Goal: Book appointment/travel/reservation

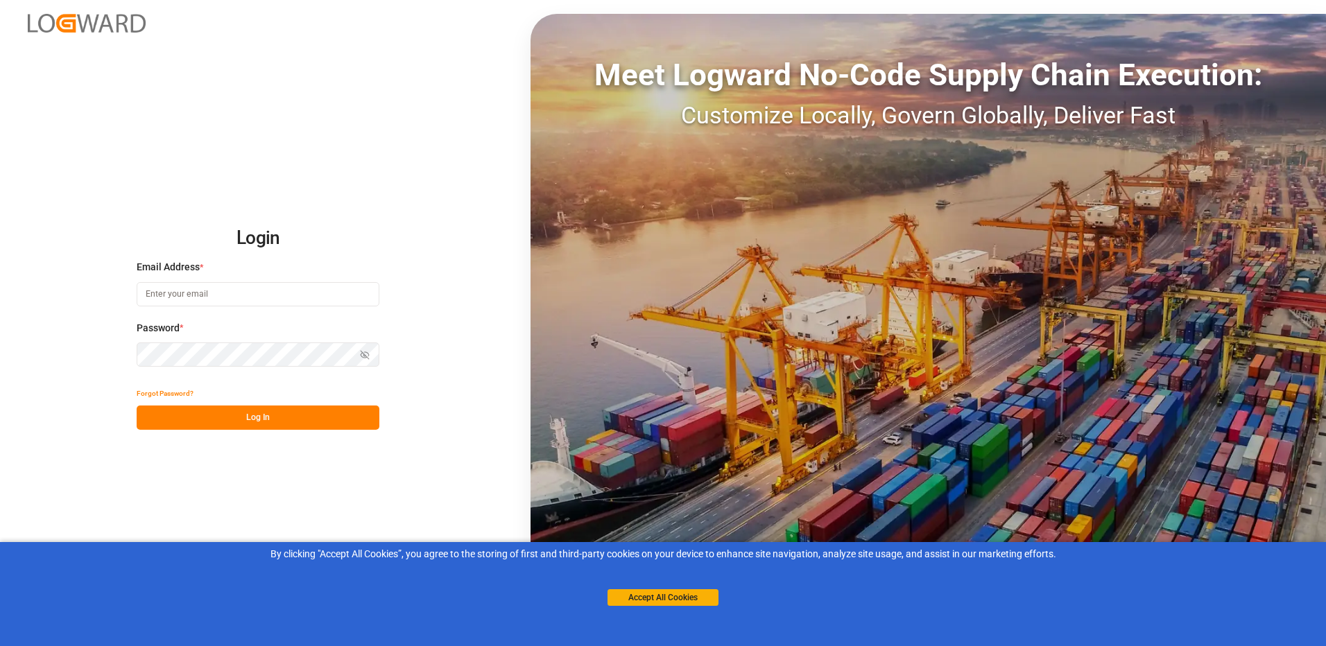
type input "[EMAIL_ADDRESS][DOMAIN_NAME]"
click at [275, 415] on button "Log In" at bounding box center [258, 418] width 243 height 24
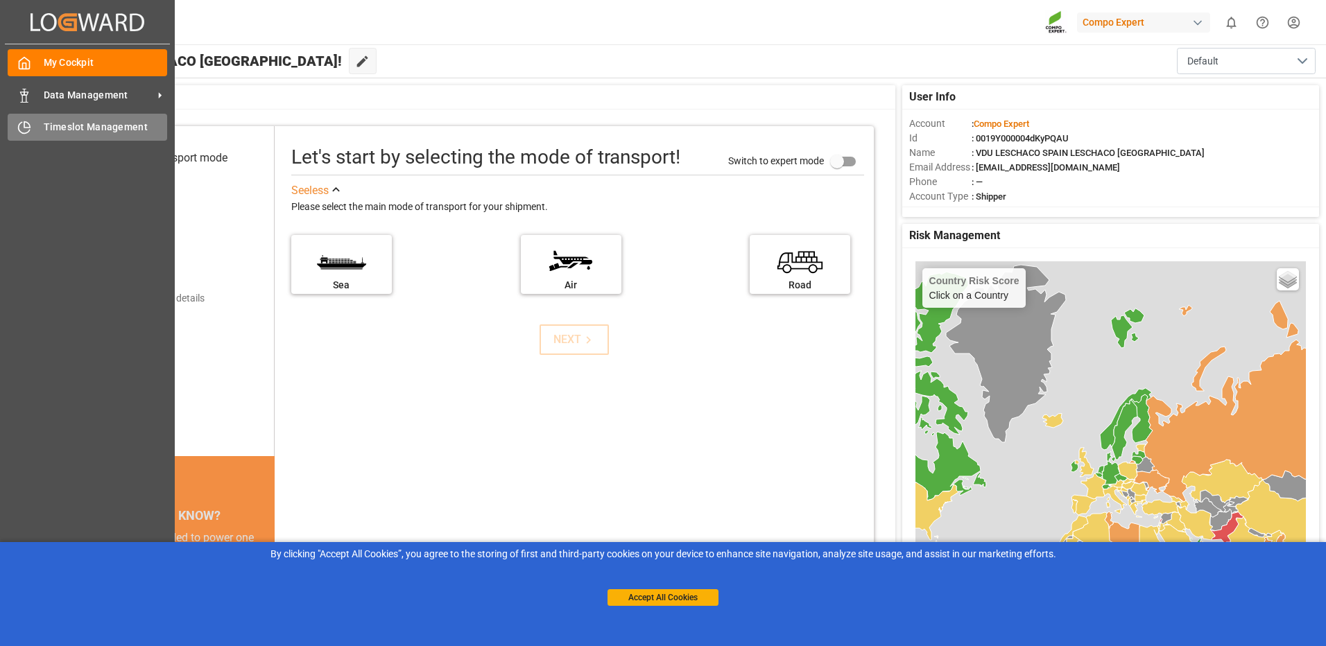
click at [92, 119] on div "Timeslot Management Timeslot Management" at bounding box center [88, 127] width 160 height 27
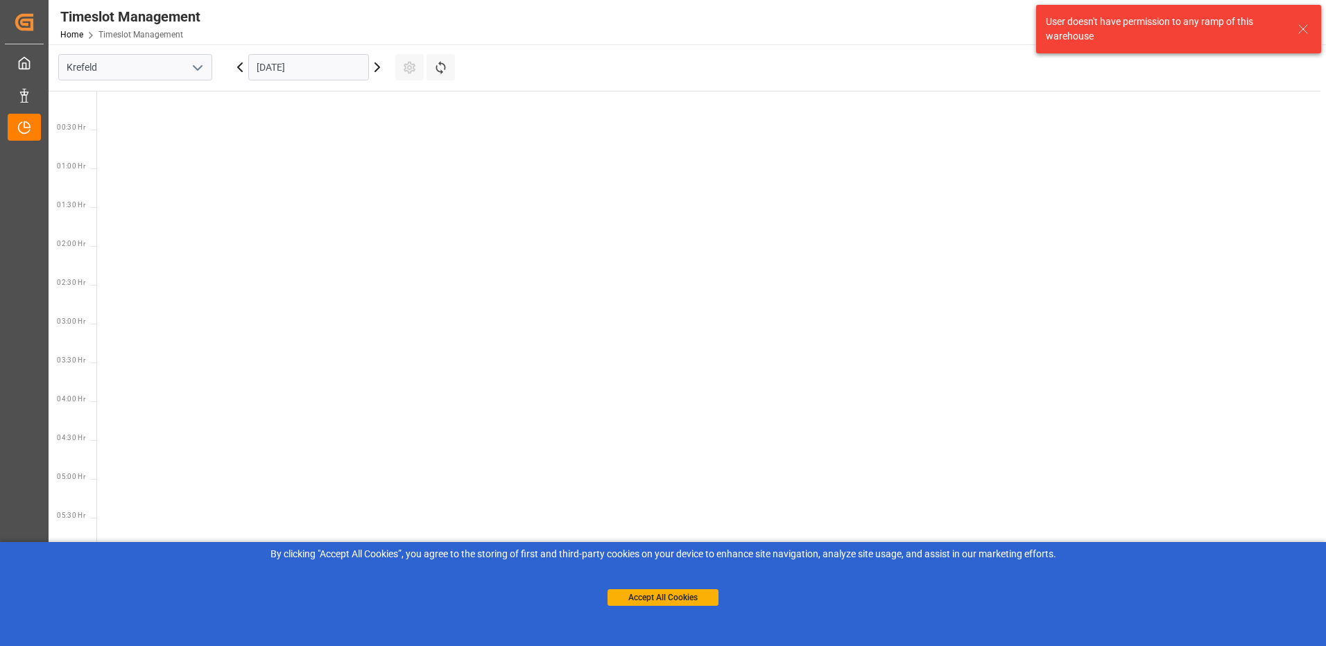
scroll to position [875, 0]
click at [187, 71] on button "open menu" at bounding box center [197, 67] width 21 height 21
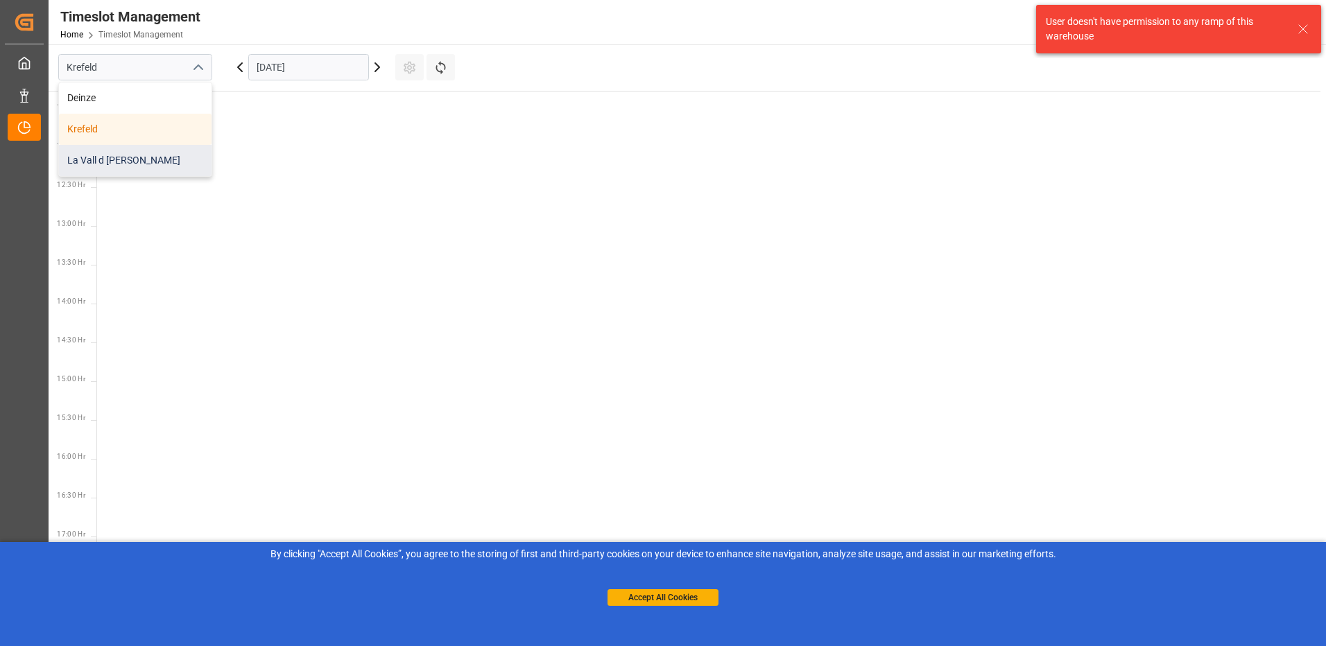
click at [119, 157] on div "La Vall d [PERSON_NAME]" at bounding box center [135, 160] width 153 height 31
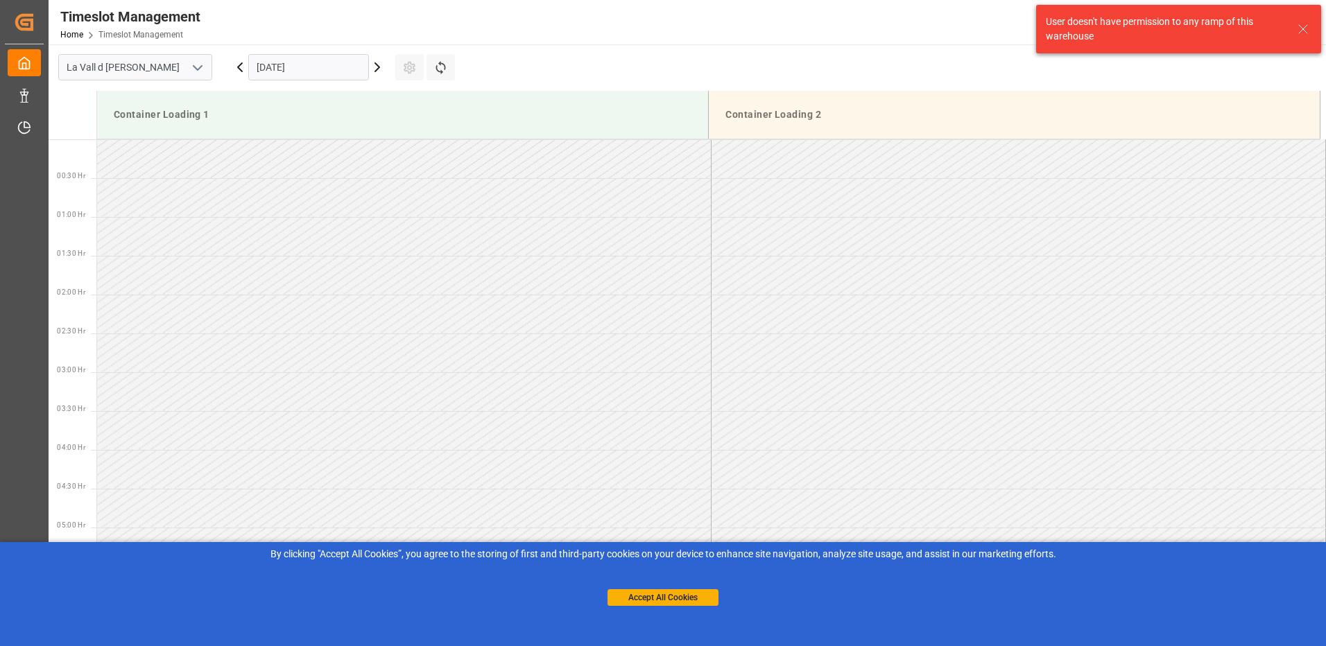
scroll to position [923, 0]
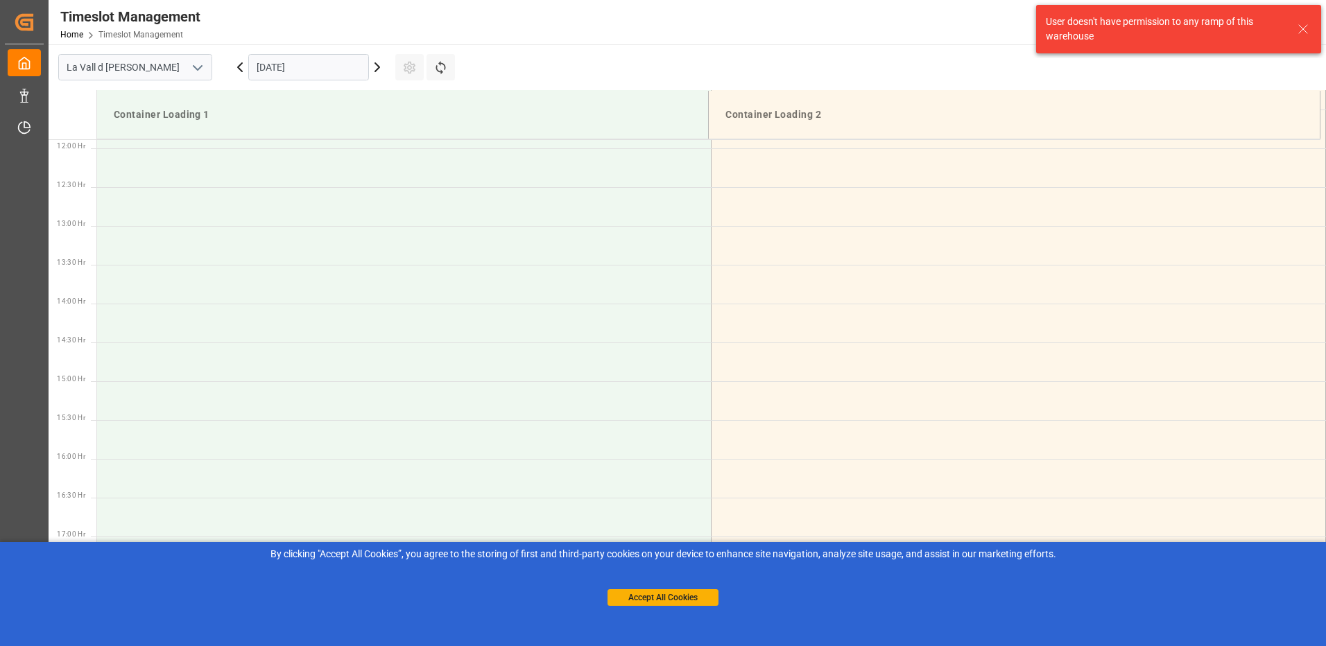
click at [297, 69] on input "[DATE]" at bounding box center [308, 67] width 121 height 26
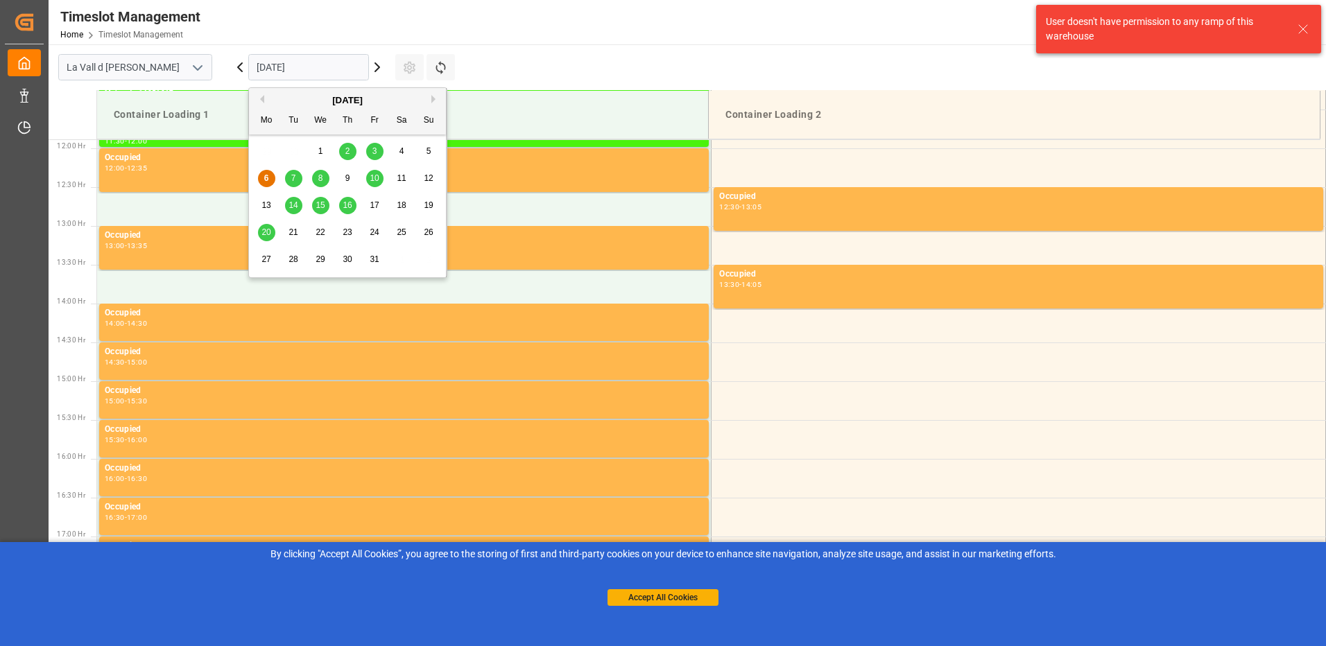
click at [267, 259] on span "27" at bounding box center [265, 260] width 9 height 10
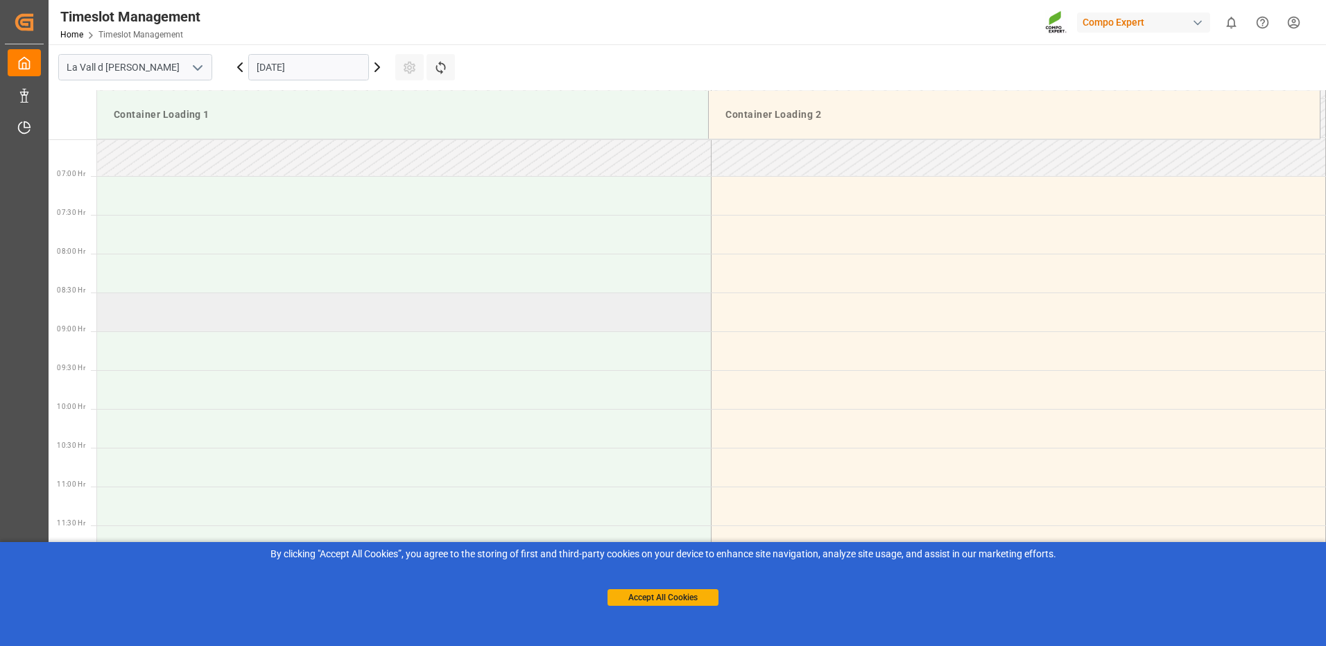
scroll to position [646, 0]
